Goal: Task Accomplishment & Management: Complete application form

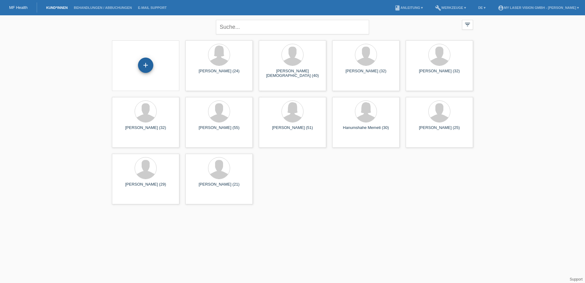
click at [149, 63] on div "+" at bounding box center [145, 65] width 15 height 15
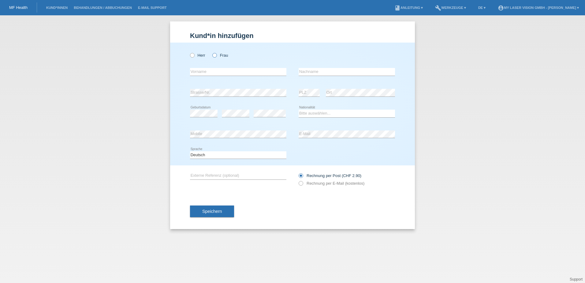
click at [212, 52] on icon at bounding box center [212, 52] width 0 height 0
click at [216, 57] on input "Frau" at bounding box center [214, 55] width 4 height 4
radio input "true"
click at [204, 71] on input "text" at bounding box center [238, 72] width 96 height 8
type input "Anja"
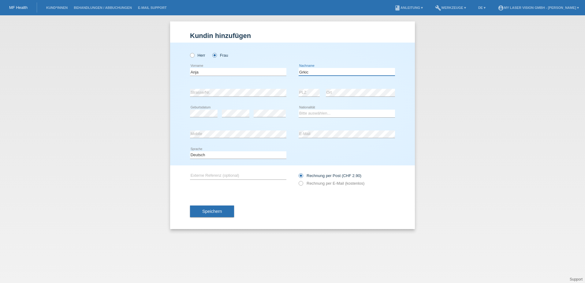
type input "Grkic"
click at [308, 114] on select "Bitte auswählen... Schweiz Deutschland Liechtenstein Österreich ------------ Af…" at bounding box center [347, 113] width 96 height 7
select select "RS"
click at [299, 110] on select "Bitte auswählen... Schweiz Deutschland Liechtenstein Österreich ------------ Af…" at bounding box center [347, 113] width 96 height 7
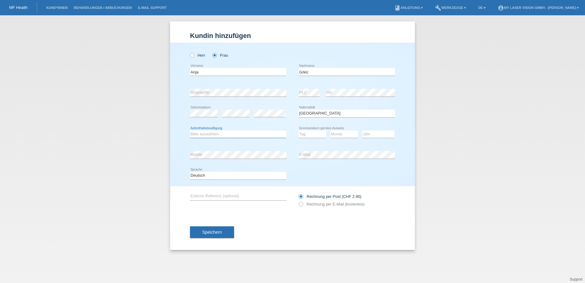
click at [204, 135] on select "Bitte auswählen... C B B - Flüchtlingsstatus Andere" at bounding box center [238, 133] width 96 height 7
select select "C"
click at [190, 130] on select "Bitte auswählen... C B B - Flüchtlingsstatus Andere" at bounding box center [238, 133] width 96 height 7
click at [303, 136] on select "Tag 01 02 03 04 05 06 07 08 09 10 11" at bounding box center [313, 133] width 28 height 7
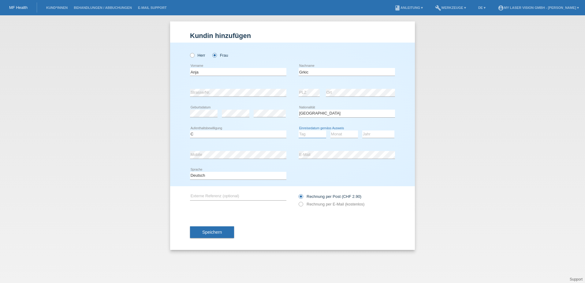
click at [320, 137] on select "Tag 01 02 03 04 05 06 07 08 09 10 11" at bounding box center [313, 133] width 28 height 7
select select "02"
click at [299, 130] on select "Tag 01 02 03 04 05 06 07 08 09 10 11" at bounding box center [313, 133] width 28 height 7
click at [343, 132] on select "Monat 01 02 03 04 05 06 07 08 09 10 11" at bounding box center [345, 133] width 28 height 7
select select "06"
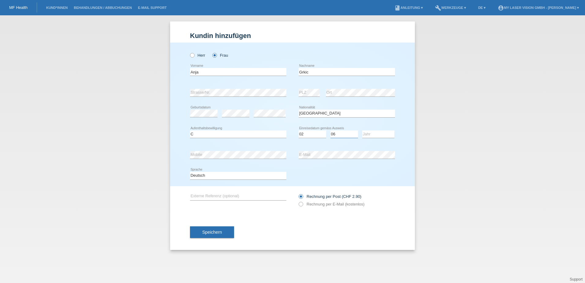
click at [331, 130] on select "Monat 01 02 03 04 05 06 07 08 09 10 11" at bounding box center [345, 133] width 28 height 7
click at [374, 135] on select "Jahr 2025 2024 2023 2022 2021 2020 2019 2018 2017 2016 2015 2014 2013 2012 2011…" at bounding box center [378, 133] width 32 height 7
select select "2004"
click at [362, 130] on select "Jahr 2025 2024 2023 2022 2021 2020 2019 2018 2017 2016 2015 2014 2013 2012 2011…" at bounding box center [378, 133] width 32 height 7
click at [298, 201] on icon at bounding box center [298, 201] width 0 height 0
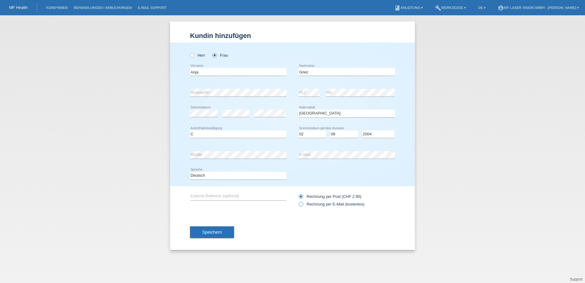
click at [301, 203] on input "Rechnung per E-Mail (kostenlos)" at bounding box center [301, 206] width 4 height 8
radio input "true"
click at [219, 229] on button "Speichern" at bounding box center [212, 232] width 44 height 12
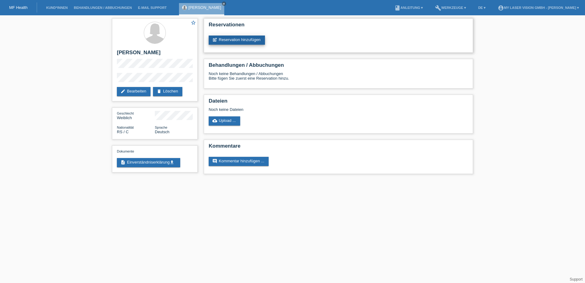
click at [253, 38] on link "post_add Reservation hinzufügen" at bounding box center [237, 40] width 56 height 9
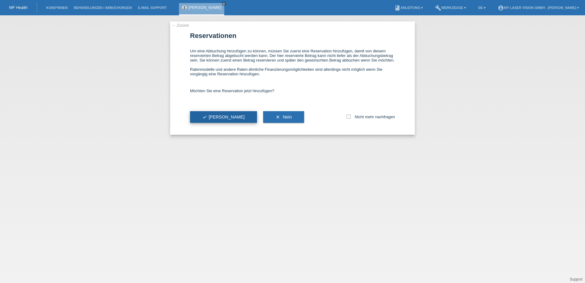
click at [215, 118] on button "check Ja" at bounding box center [223, 117] width 67 height 12
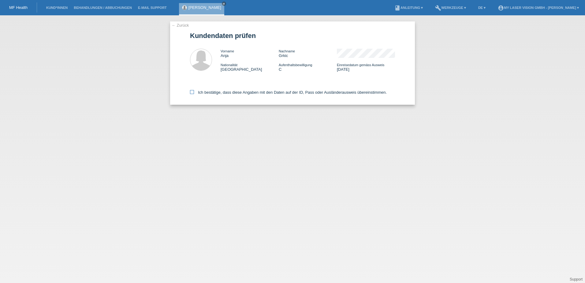
click at [192, 92] on icon at bounding box center [192, 92] width 4 height 4
click at [192, 92] on input "Ich bestätige, dass diese Angaben mit den Daten auf der ID, Pass oder Ausländer…" at bounding box center [192, 92] width 4 height 4
checkbox input "true"
